Goal: Go to known website: Access a specific website the user already knows

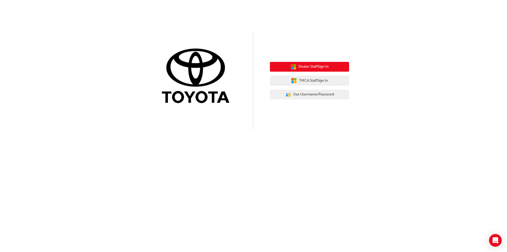
click at [307, 65] on span "Dealer Staff Sign In" at bounding box center [313, 67] width 30 height 6
click at [306, 65] on span "Dealer Staff Sign In" at bounding box center [313, 67] width 30 height 6
